Goal: Information Seeking & Learning: Learn about a topic

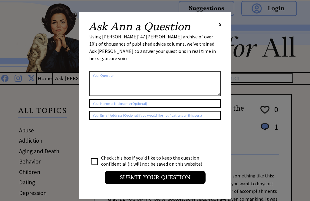
click at [219, 27] on span "X" at bounding box center [220, 24] width 3 height 6
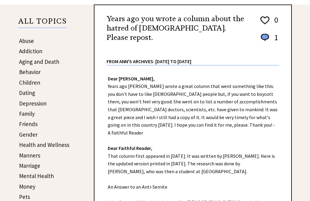
scroll to position [89, 0]
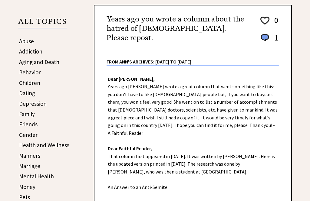
click at [27, 73] on link "Behavior" at bounding box center [29, 72] width 21 height 7
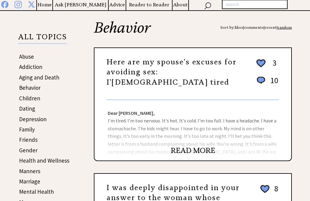
scroll to position [74, 0]
click at [25, 59] on link "Abuse" at bounding box center [26, 56] width 15 height 7
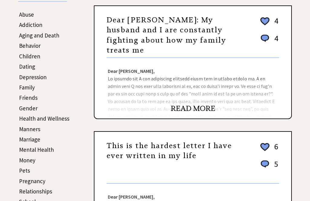
scroll to position [116, 0]
click at [179, 113] on link "READ MORE" at bounding box center [193, 108] width 44 height 9
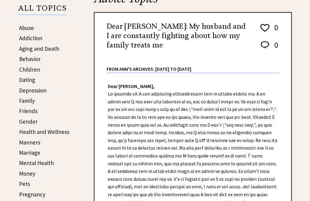
scroll to position [103, 0]
click at [23, 58] on link "Behavior" at bounding box center [29, 58] width 21 height 7
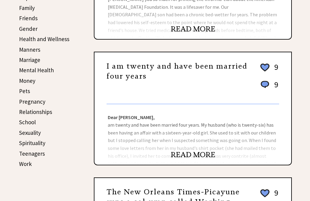
scroll to position [197, 0]
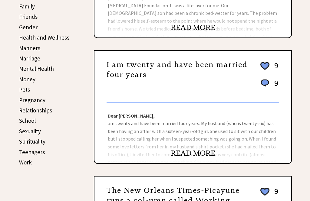
click at [186, 153] on link "READ MORE" at bounding box center [193, 153] width 44 height 9
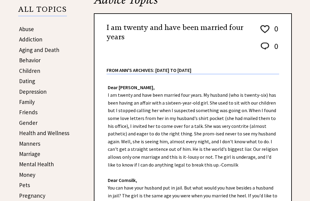
scroll to position [101, 0]
click at [27, 63] on link "Behavior" at bounding box center [29, 60] width 21 height 7
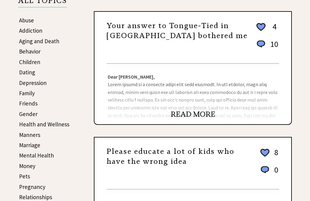
scroll to position [110, 0]
click at [26, 53] on link "Behavior" at bounding box center [29, 51] width 21 height 7
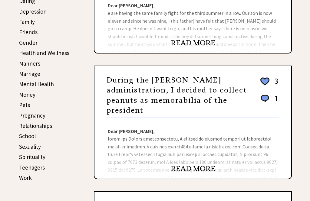
scroll to position [182, 0]
click at [24, 97] on link "Money" at bounding box center [27, 94] width 16 height 7
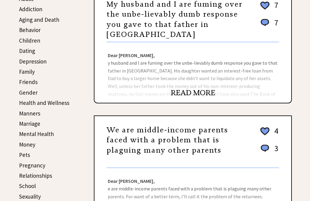
scroll to position [132, 0]
click at [30, 132] on link "Mental Health" at bounding box center [36, 133] width 35 height 7
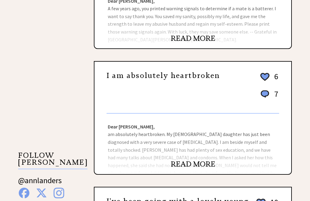
scroll to position [438, 0]
click at [189, 166] on link "READ MORE" at bounding box center [193, 164] width 44 height 9
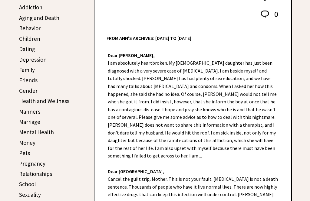
scroll to position [133, 0]
click at [31, 102] on link "Health and Wellness" at bounding box center [44, 100] width 50 height 7
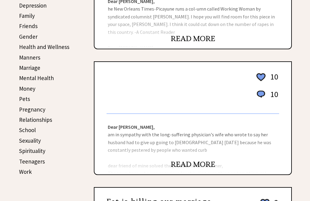
scroll to position [189, 0]
